Goal: Information Seeking & Learning: Find specific page/section

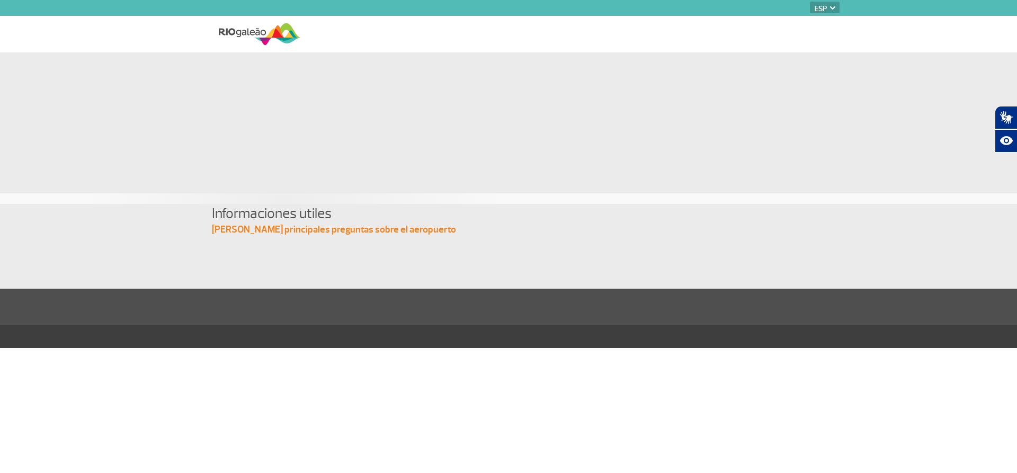
select select "es"
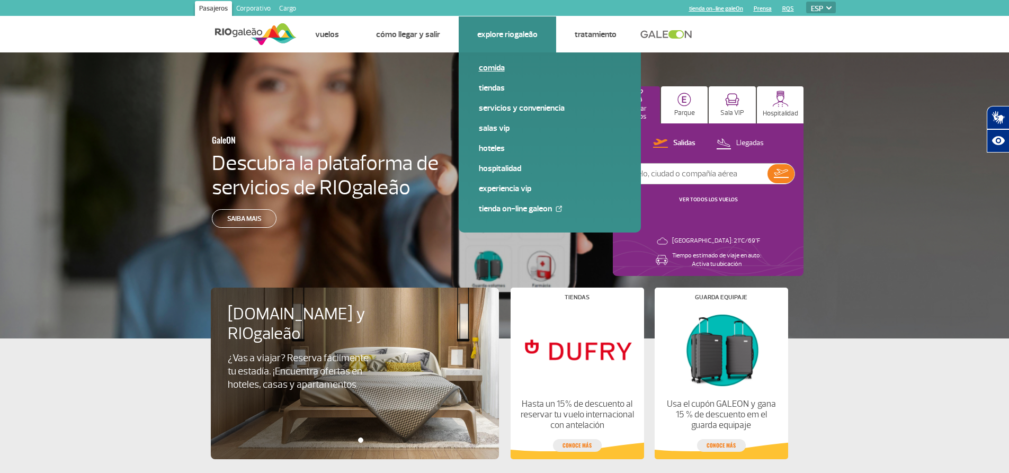
click at [496, 67] on link "Comida" at bounding box center [550, 68] width 142 height 12
click at [488, 69] on link "Comida" at bounding box center [550, 68] width 142 height 12
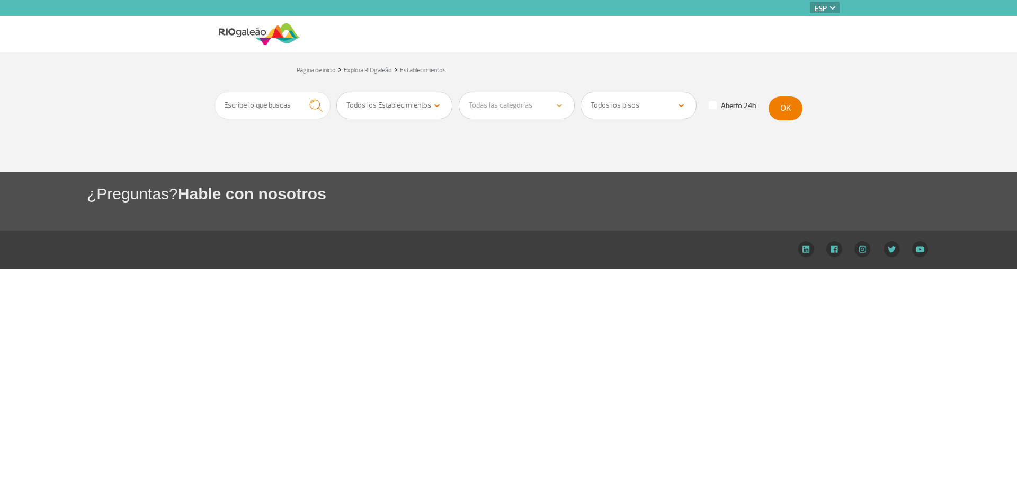
select select "es"
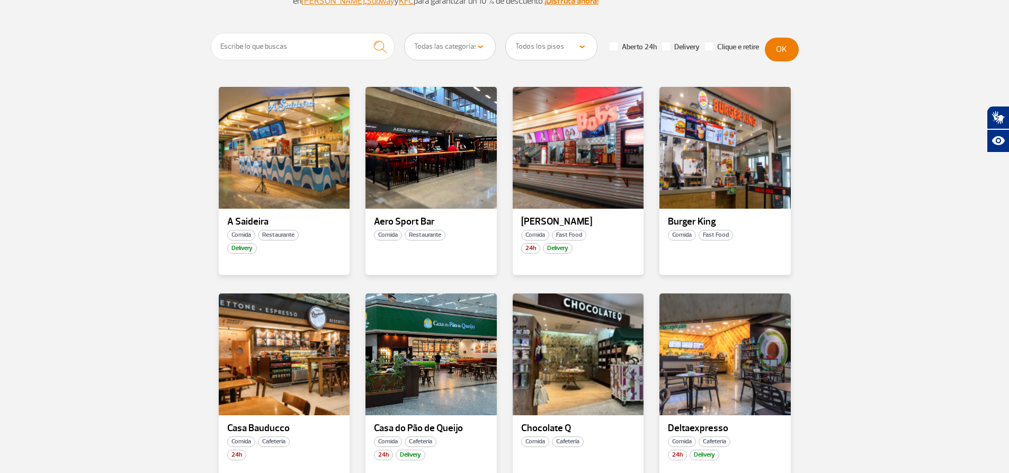
scroll to position [159, 0]
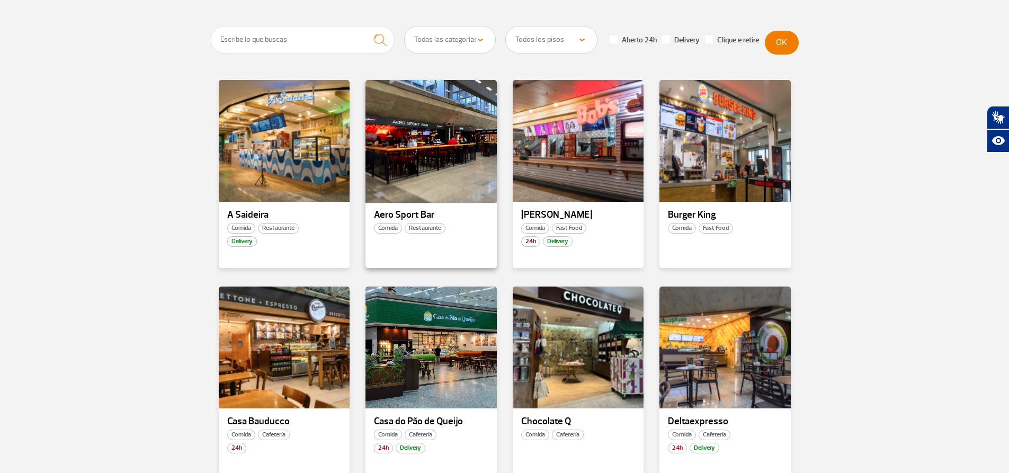
click at [409, 152] on div at bounding box center [430, 141] width 133 height 124
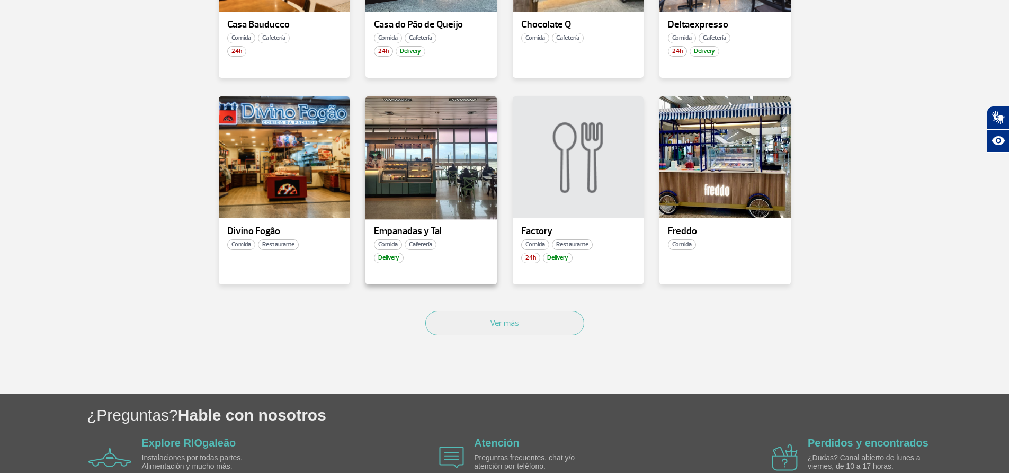
scroll to position [583, 0]
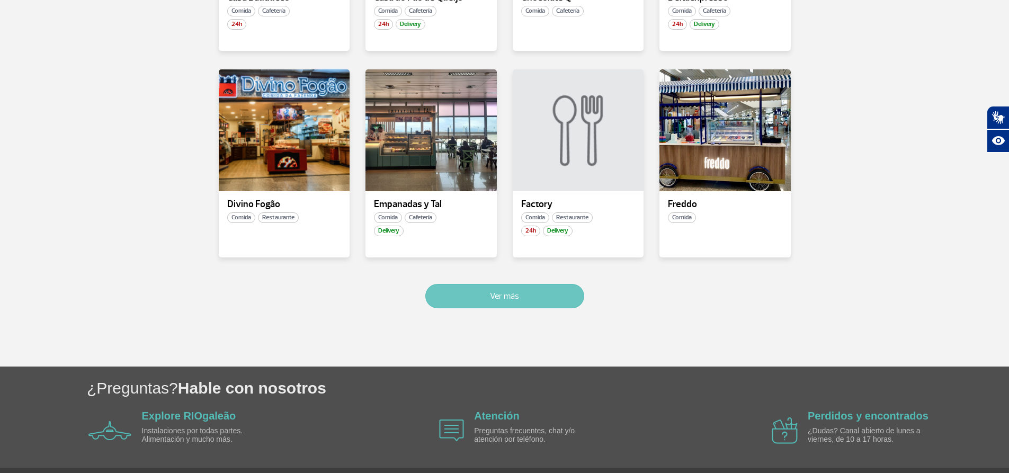
click at [488, 299] on button "Ver más" at bounding box center [504, 296] width 159 height 24
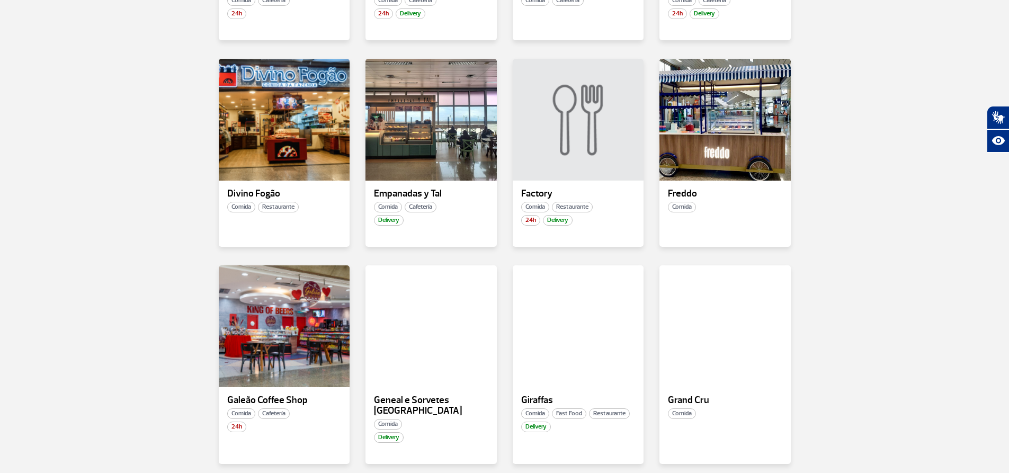
scroll to position [1202, 0]
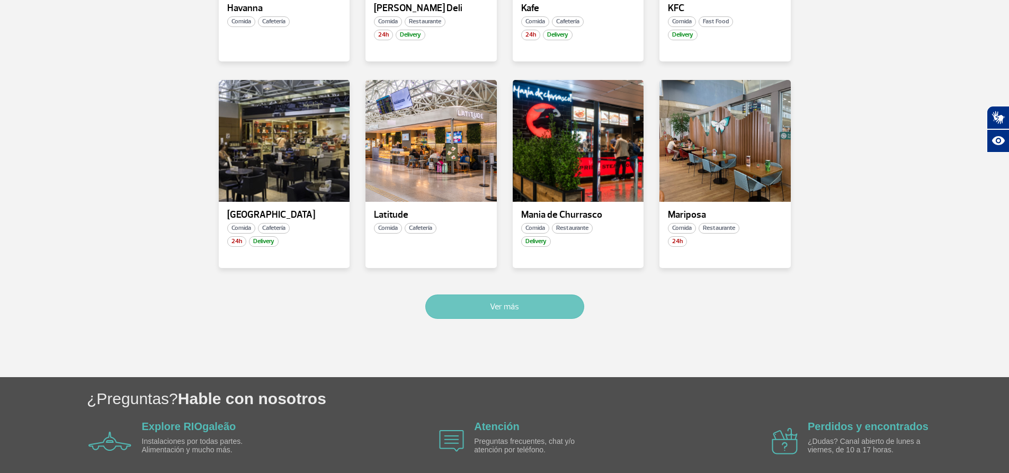
click at [502, 298] on button "Ver más" at bounding box center [504, 306] width 159 height 24
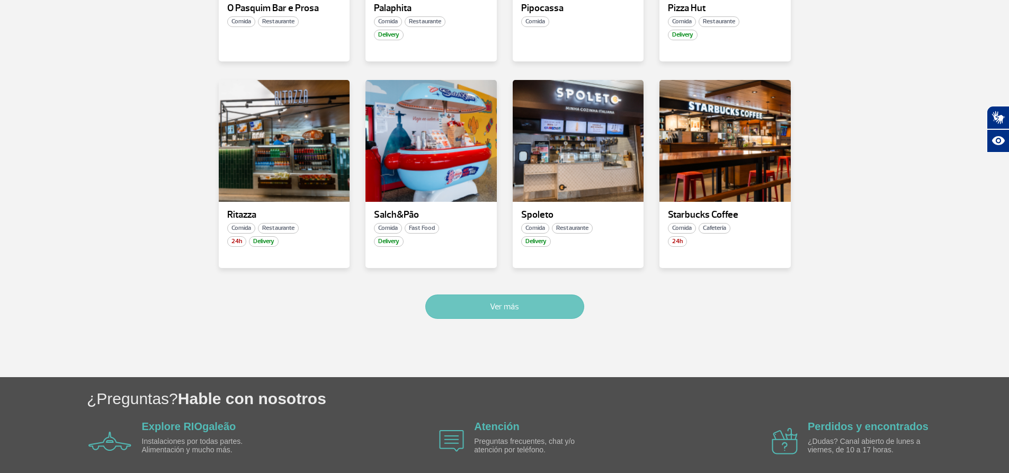
click at [524, 298] on button "Ver más" at bounding box center [504, 306] width 159 height 24
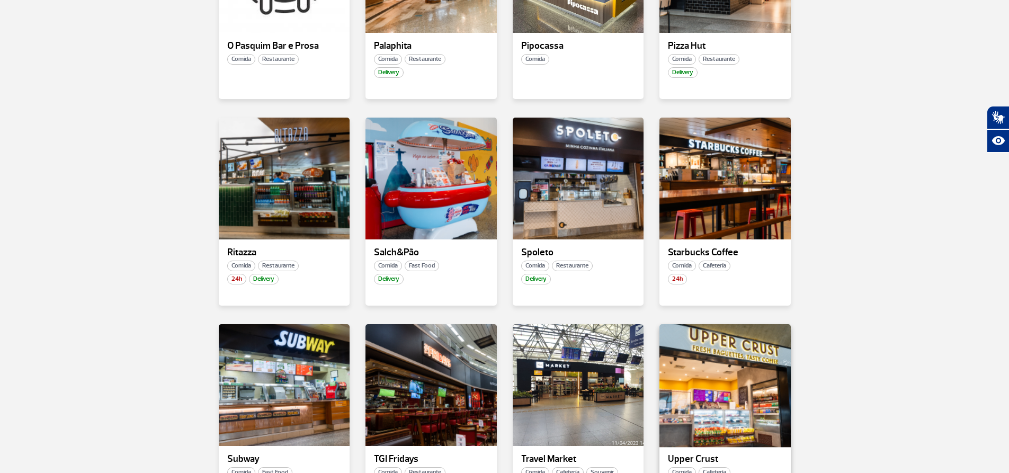
scroll to position [1767, 0]
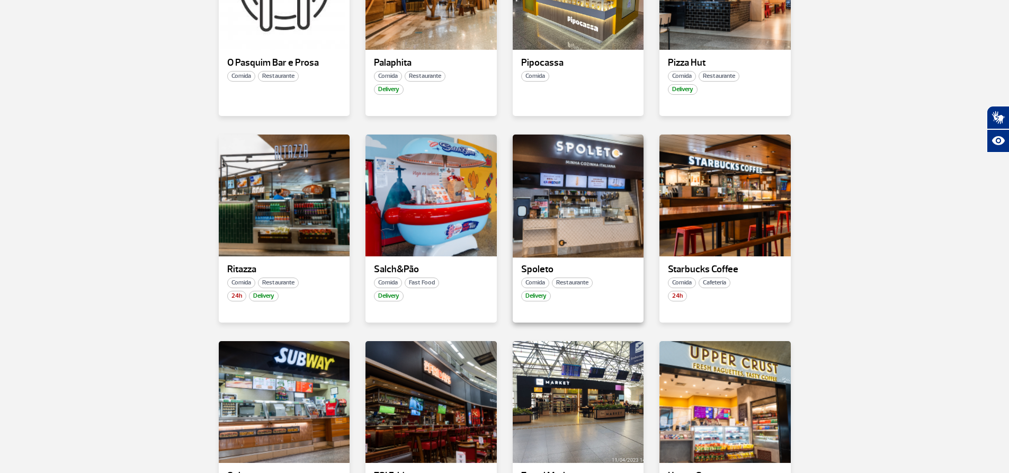
click at [542, 203] on div at bounding box center [577, 195] width 133 height 124
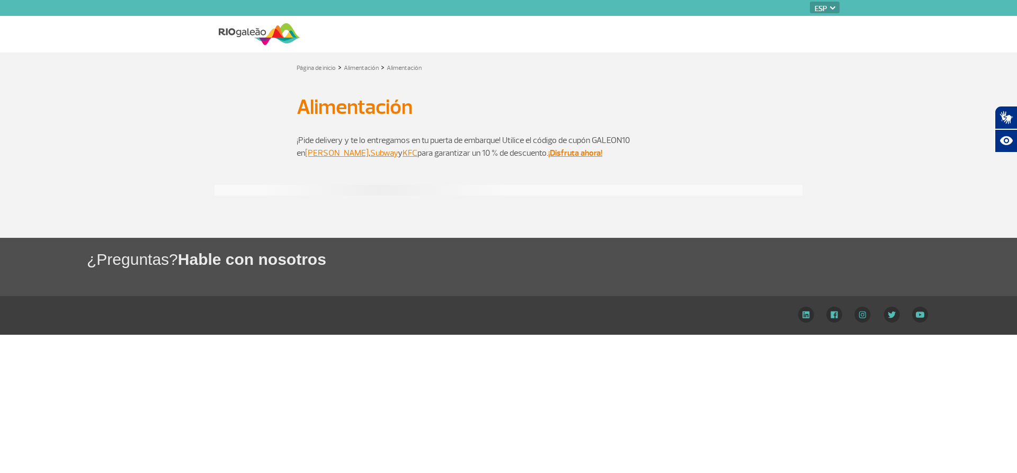
select select "es"
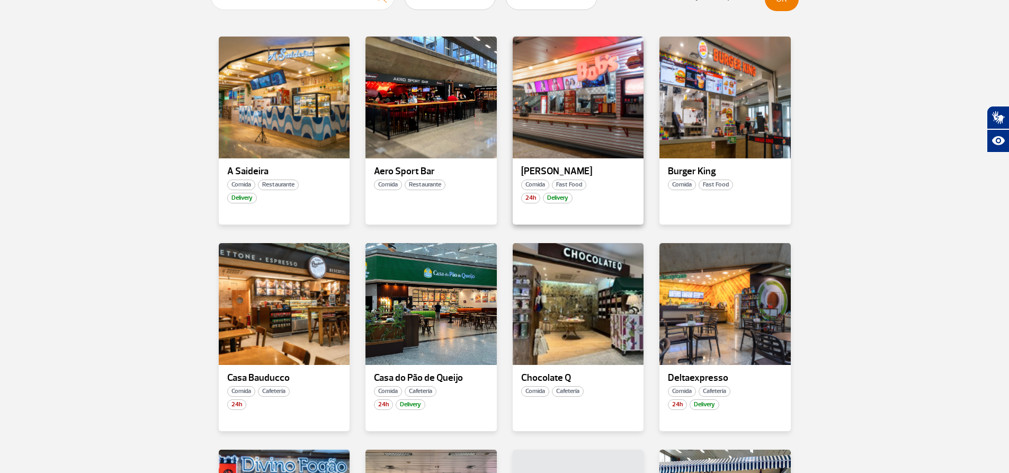
scroll to position [212, 0]
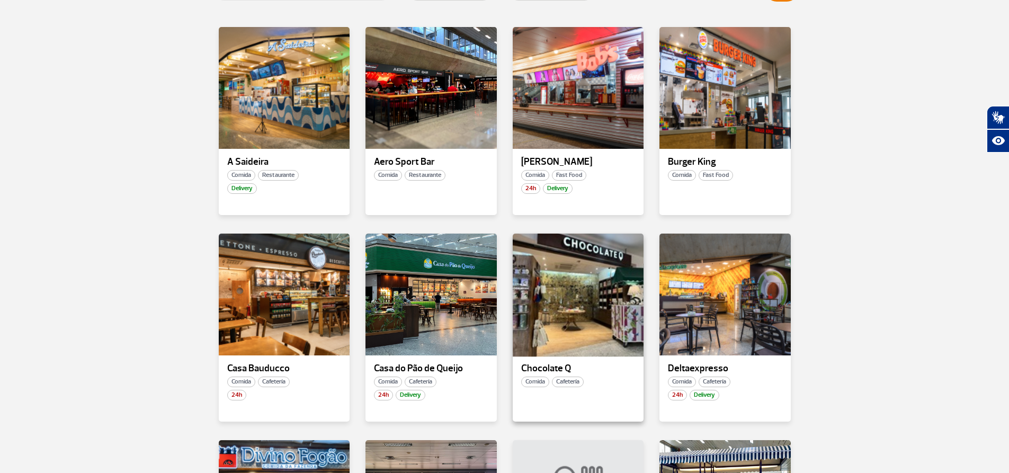
click at [595, 281] on div at bounding box center [577, 295] width 133 height 124
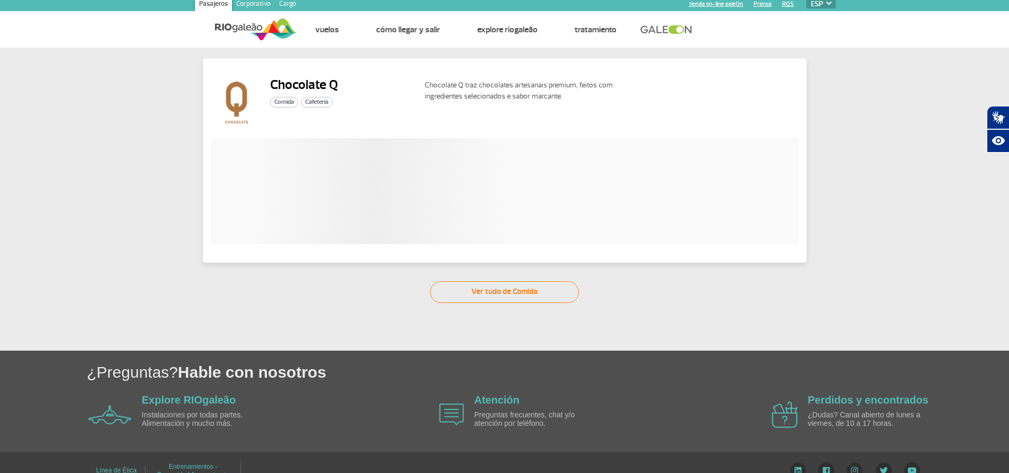
scroll to position [26, 0]
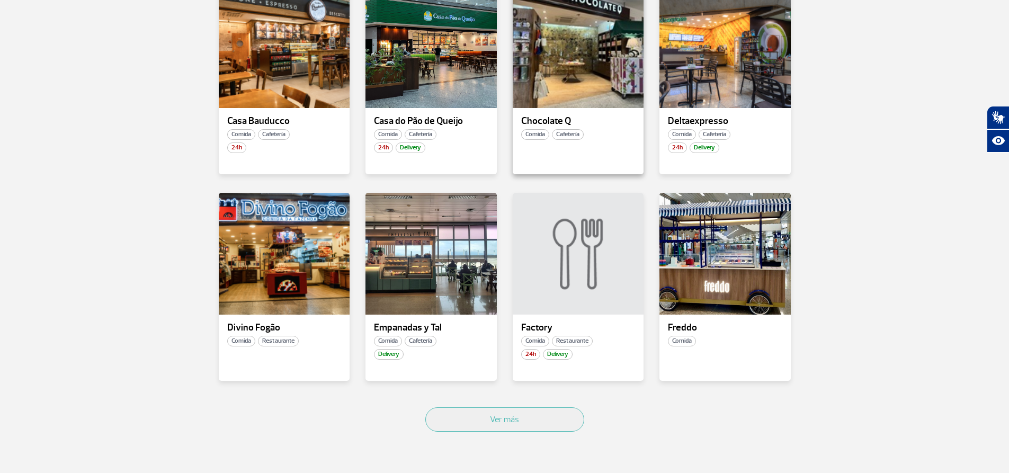
scroll to position [583, 0]
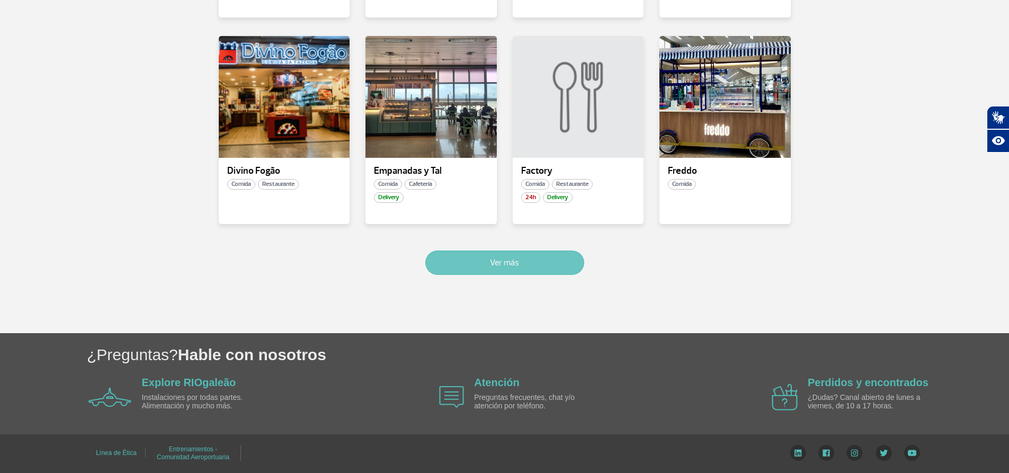
click at [539, 270] on button "Ver más" at bounding box center [504, 263] width 159 height 24
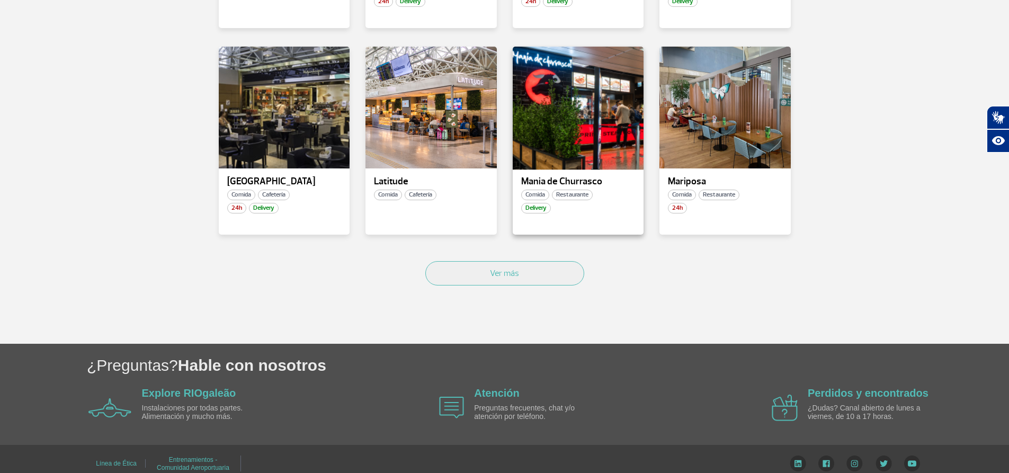
click at [576, 117] on div at bounding box center [577, 108] width 133 height 124
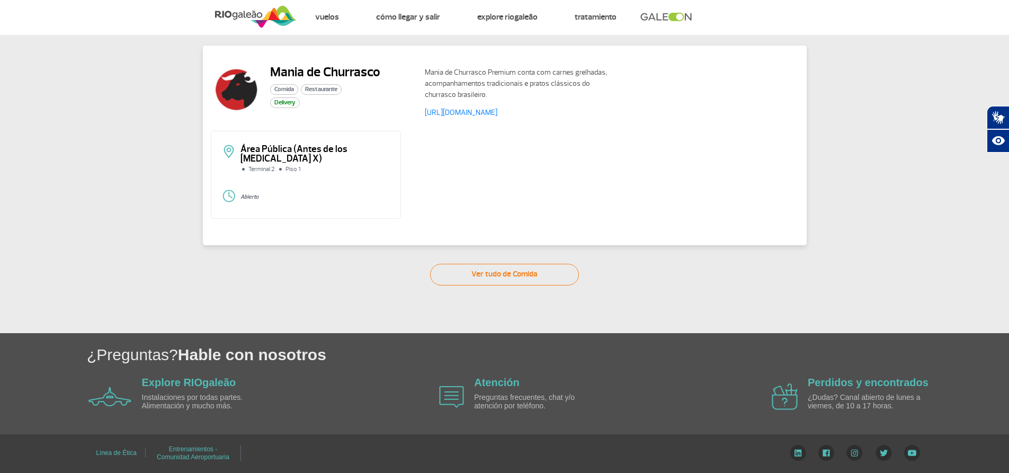
scroll to position [8, 0]
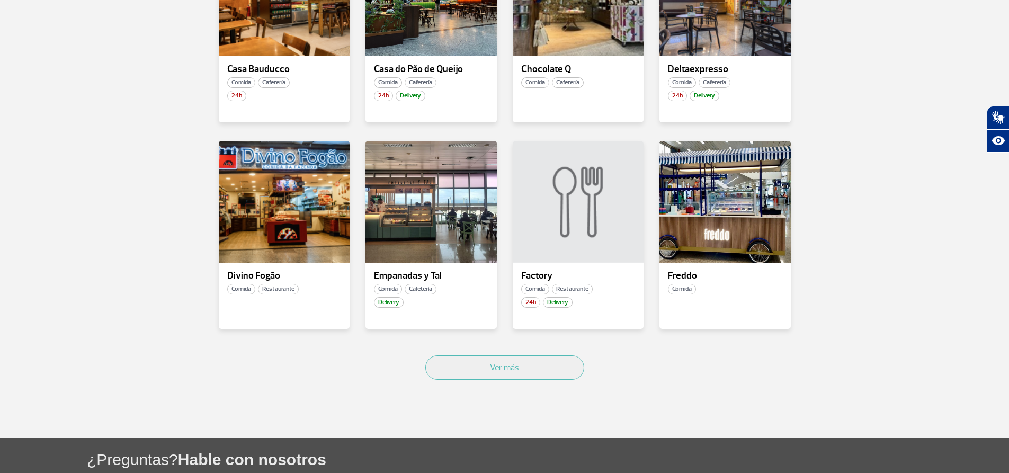
scroll to position [530, 0]
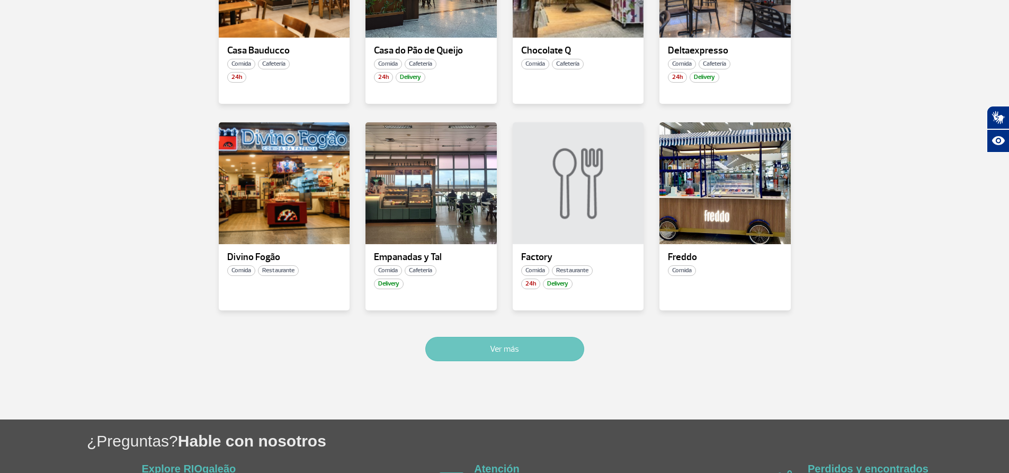
click at [535, 345] on button "Ver más" at bounding box center [504, 349] width 159 height 24
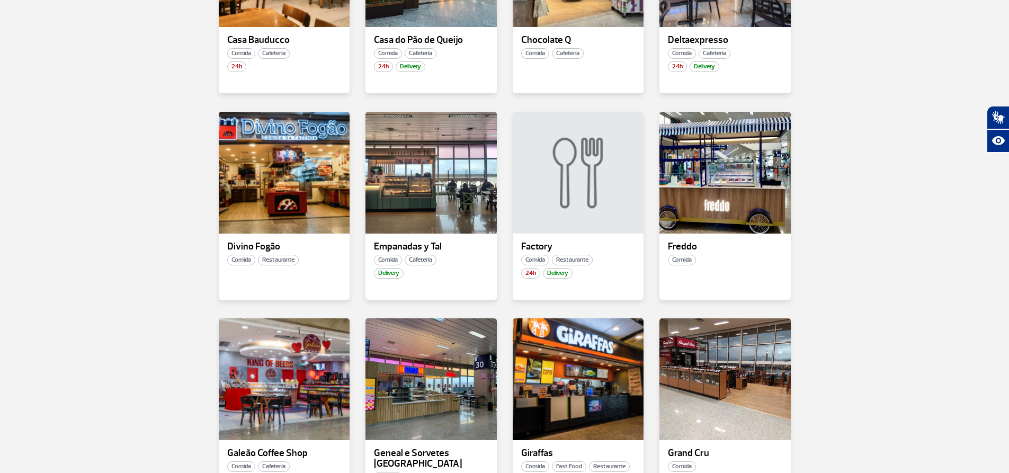
scroll to position [1149, 0]
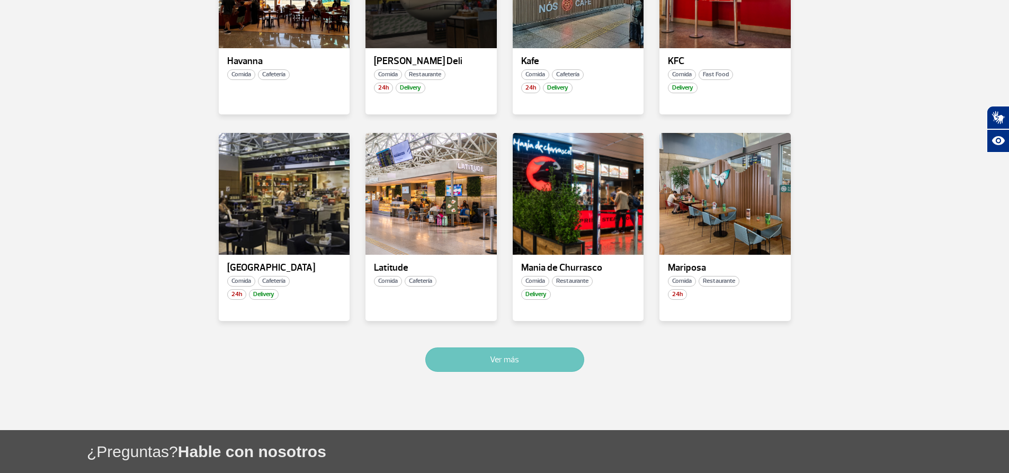
click at [501, 347] on button "Ver más" at bounding box center [504, 359] width 159 height 24
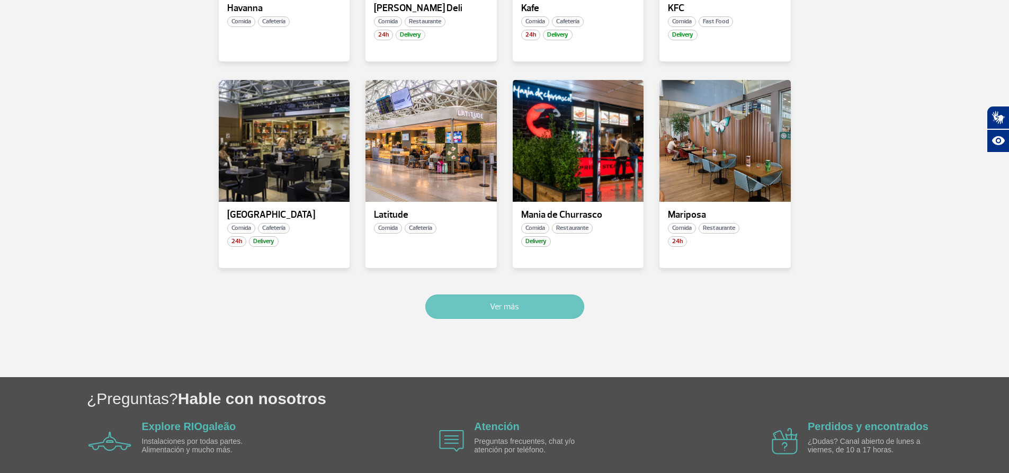
scroll to position [1822, 0]
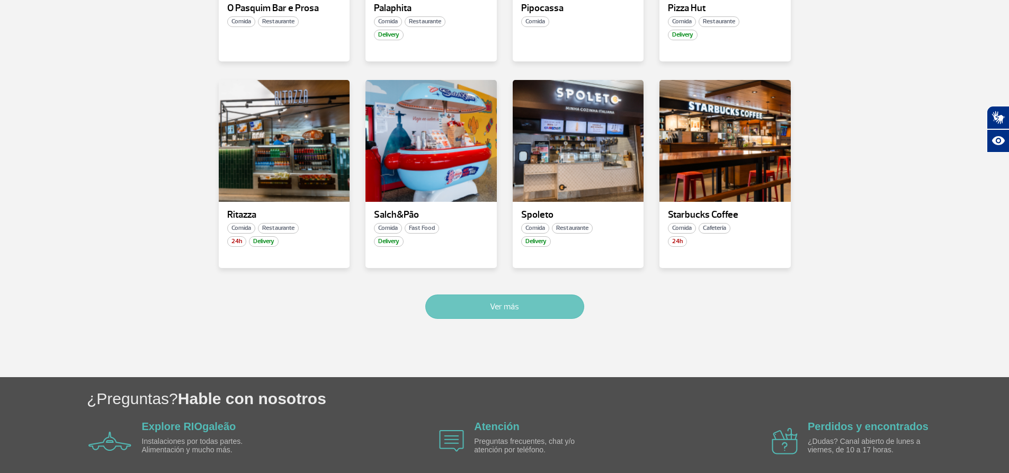
click at [495, 294] on button "Ver más" at bounding box center [504, 306] width 159 height 24
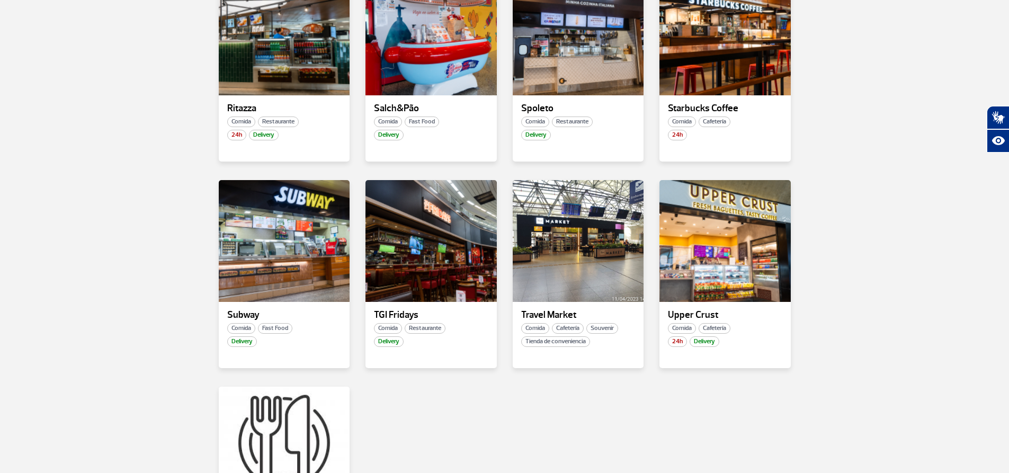
scroll to position [1926, 0]
